Goal: Transaction & Acquisition: Purchase product/service

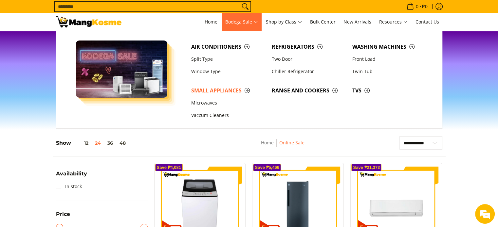
click at [218, 89] on span "Small Appliances" at bounding box center [228, 91] width 74 height 8
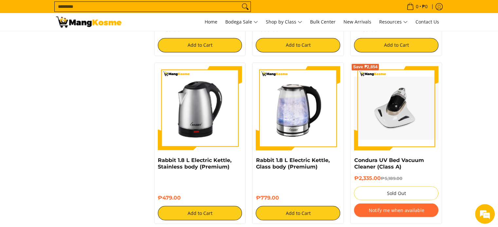
scroll to position [1102, 0]
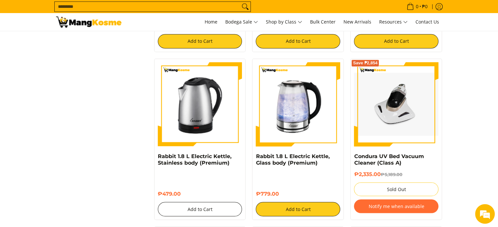
click at [204, 202] on button "Add to Cart" at bounding box center [200, 209] width 84 height 14
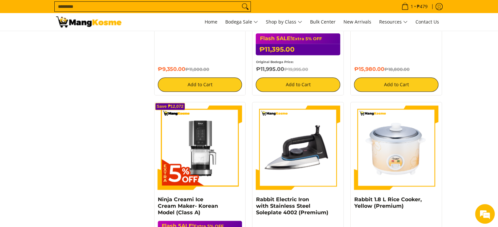
scroll to position [692, 0]
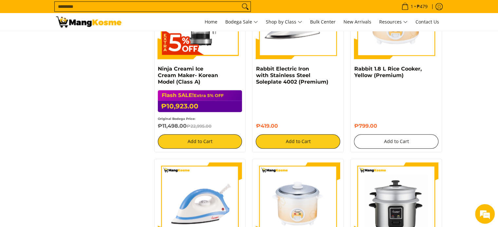
click at [405, 135] on button "Add to Cart" at bounding box center [396, 142] width 84 height 14
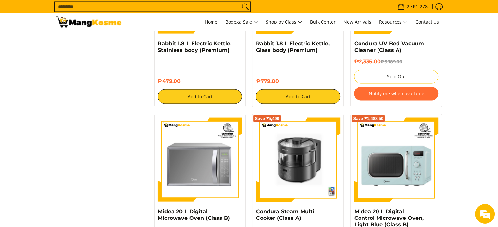
scroll to position [1346, 0]
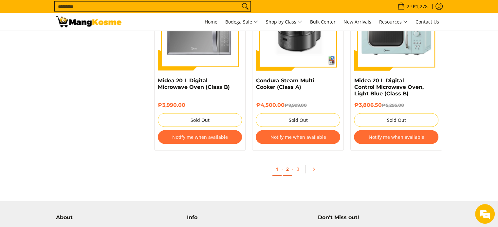
click at [285, 165] on link "2" at bounding box center [287, 169] width 9 height 13
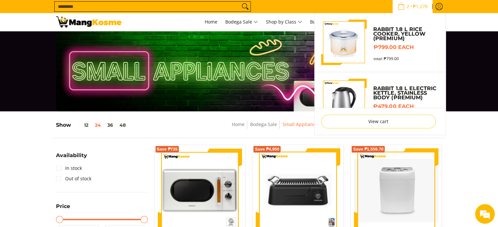
click at [402, 4] on span "Cart" at bounding box center [400, 6] width 9 height 7
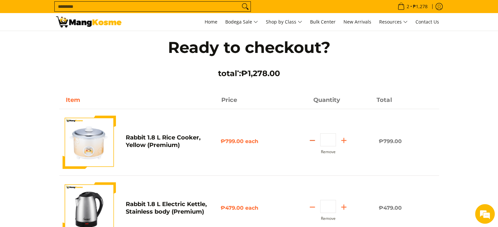
click at [311, 140] on icon "Subtract" at bounding box center [312, 140] width 9 height 9
type input "*"
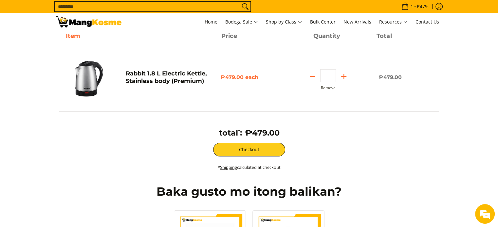
scroll to position [195, 0]
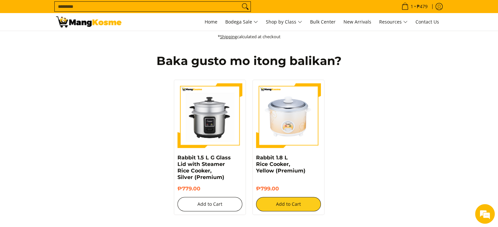
click at [215, 202] on button "Add to Cart" at bounding box center [209, 204] width 65 height 14
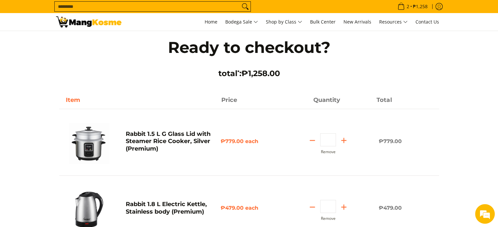
scroll to position [131, 0]
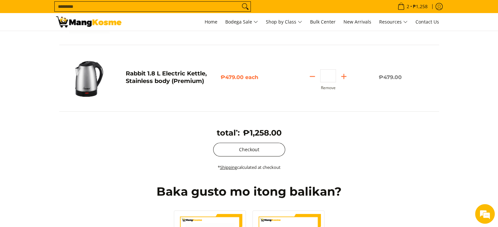
click at [253, 152] on button "Checkout" at bounding box center [249, 150] width 72 height 14
